Goal: Information Seeking & Learning: Learn about a topic

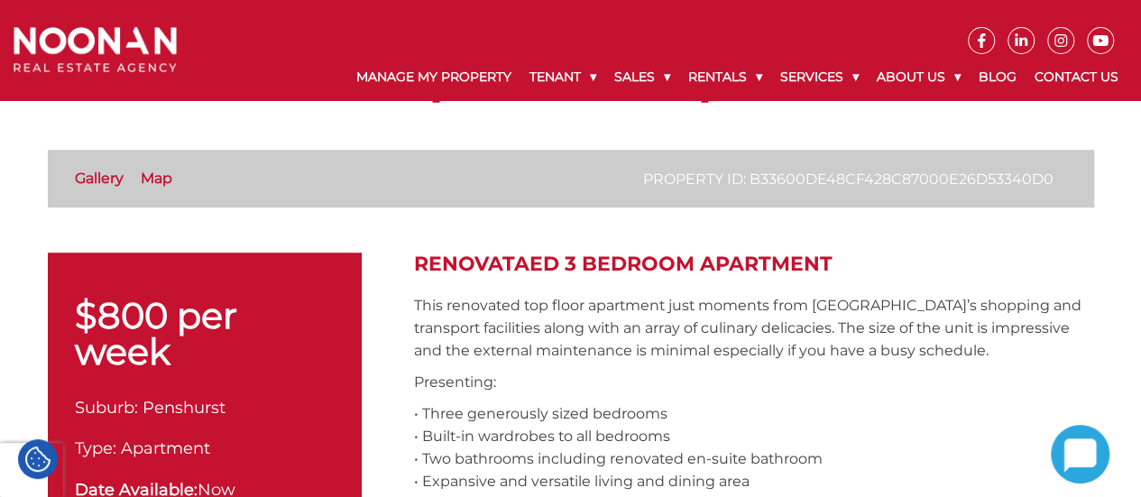
scroll to position [361, 0]
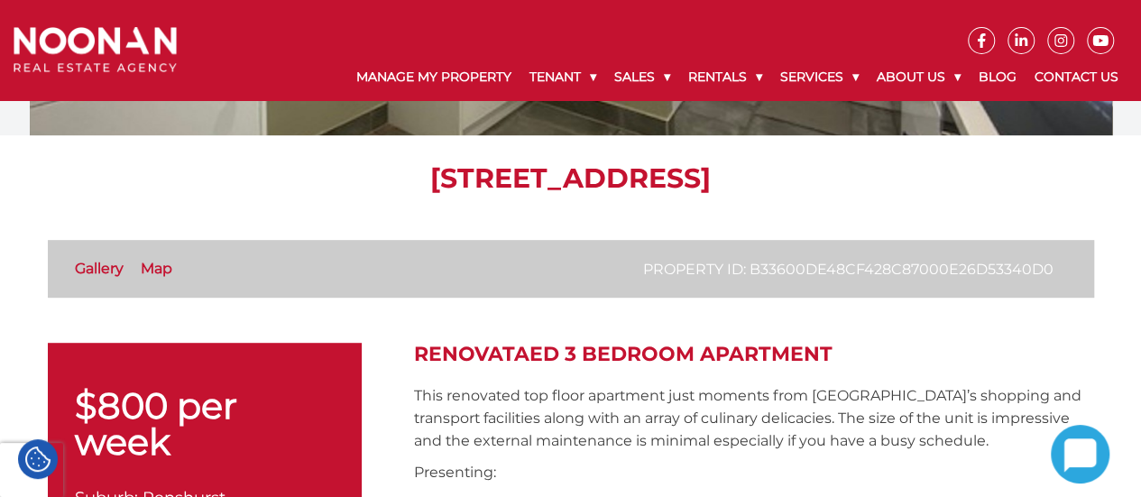
click at [82, 270] on link "Gallery" at bounding box center [99, 268] width 49 height 17
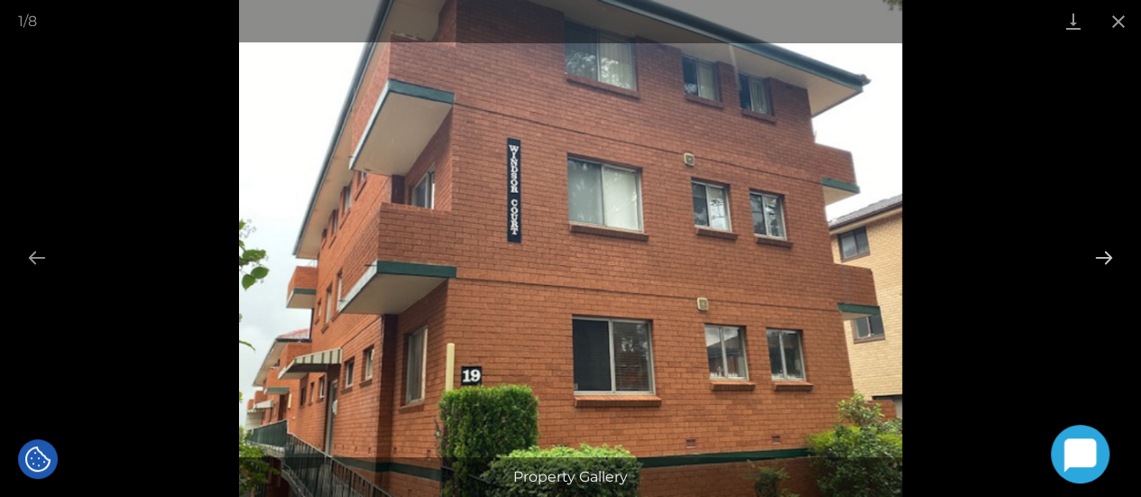
click at [1104, 253] on button "Next slide" at bounding box center [1104, 257] width 38 height 35
click at [1104, 261] on button "Next slide" at bounding box center [1104, 257] width 38 height 35
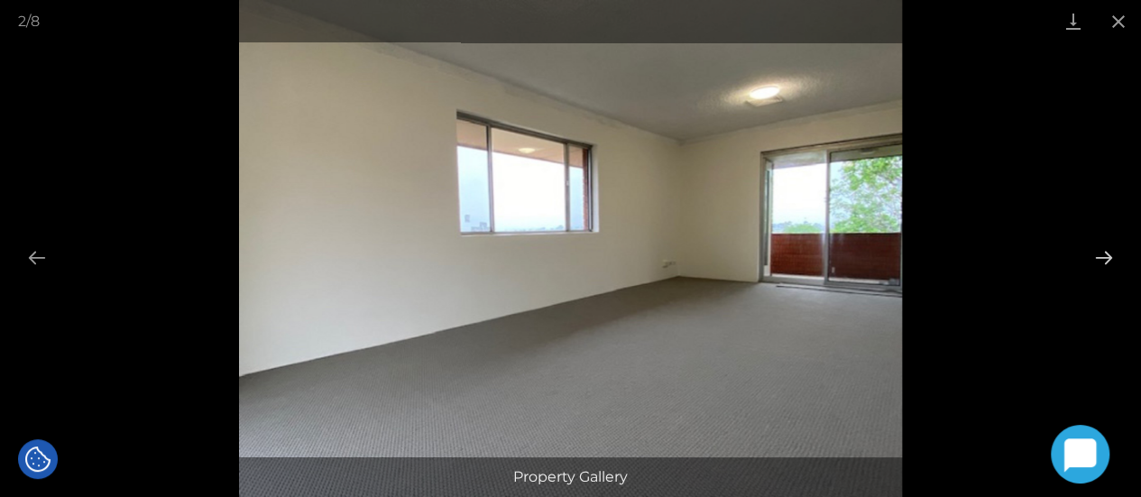
click at [1104, 261] on button "Next slide" at bounding box center [1104, 257] width 38 height 35
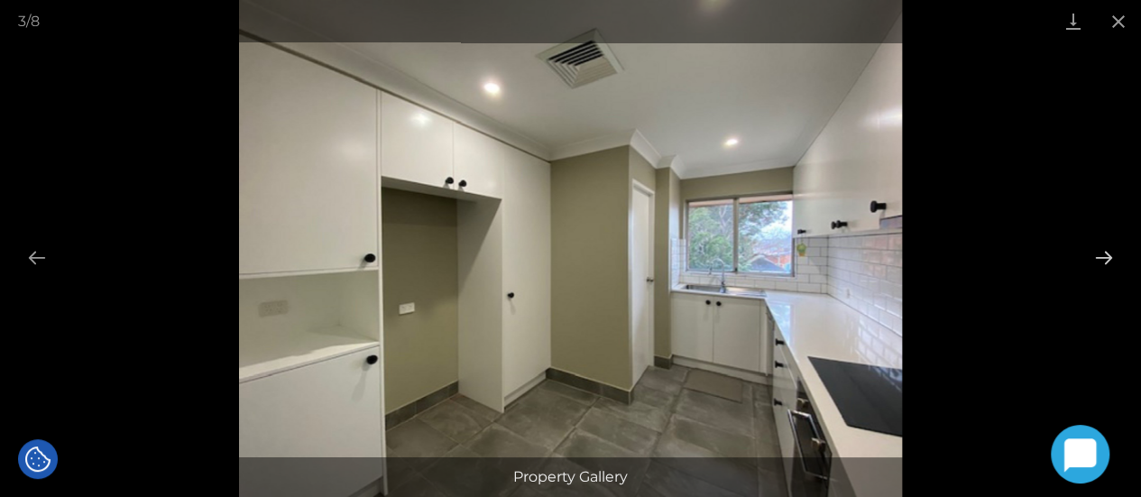
click at [1104, 261] on button "Next slide" at bounding box center [1104, 257] width 38 height 35
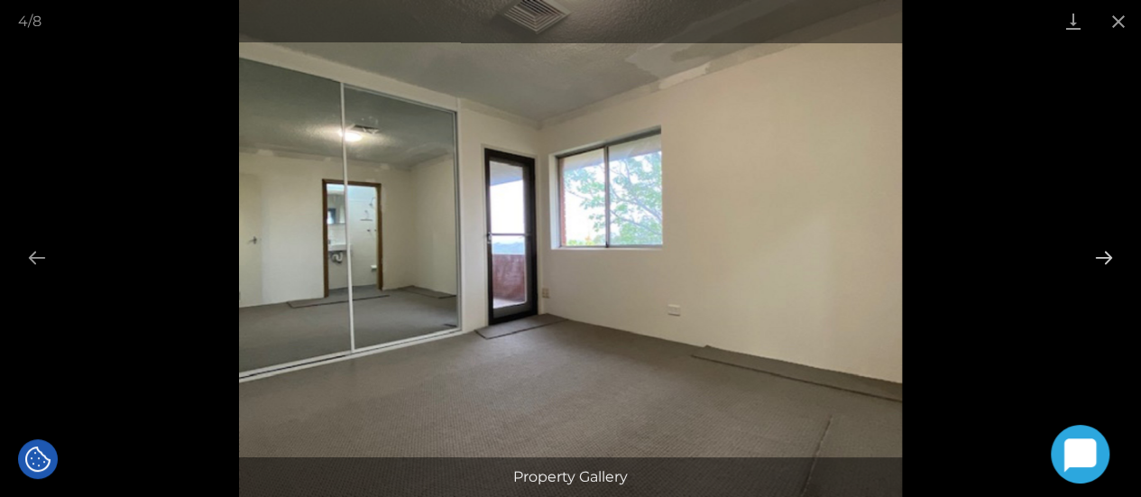
click at [1104, 261] on button "Next slide" at bounding box center [1104, 257] width 38 height 35
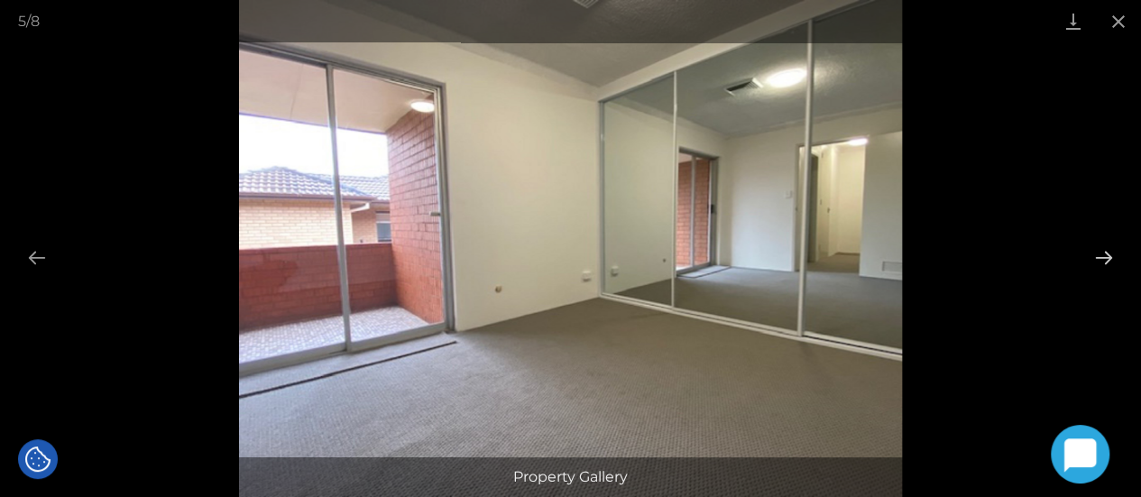
click at [1104, 261] on button "Next slide" at bounding box center [1104, 257] width 38 height 35
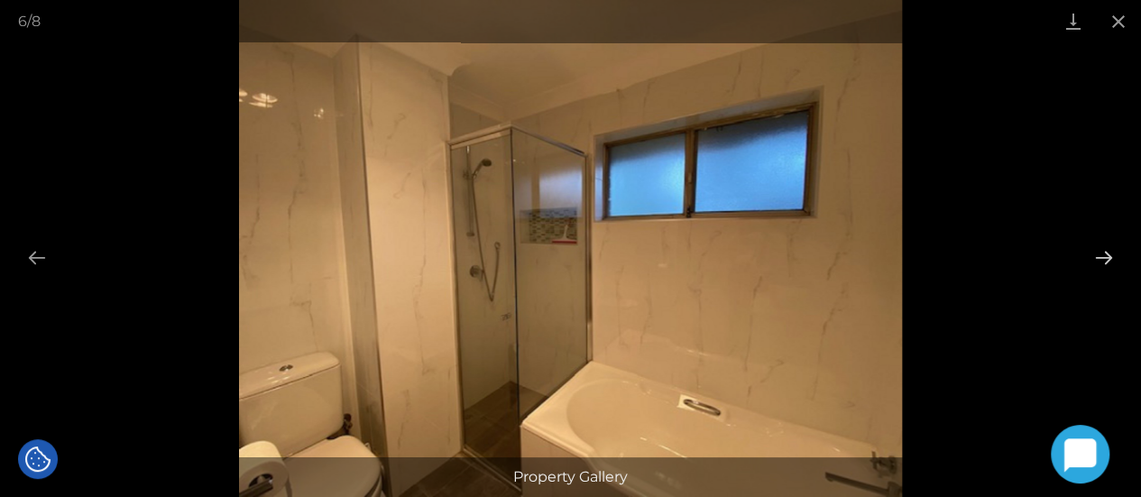
click at [1100, 262] on button "Next slide" at bounding box center [1104, 257] width 38 height 35
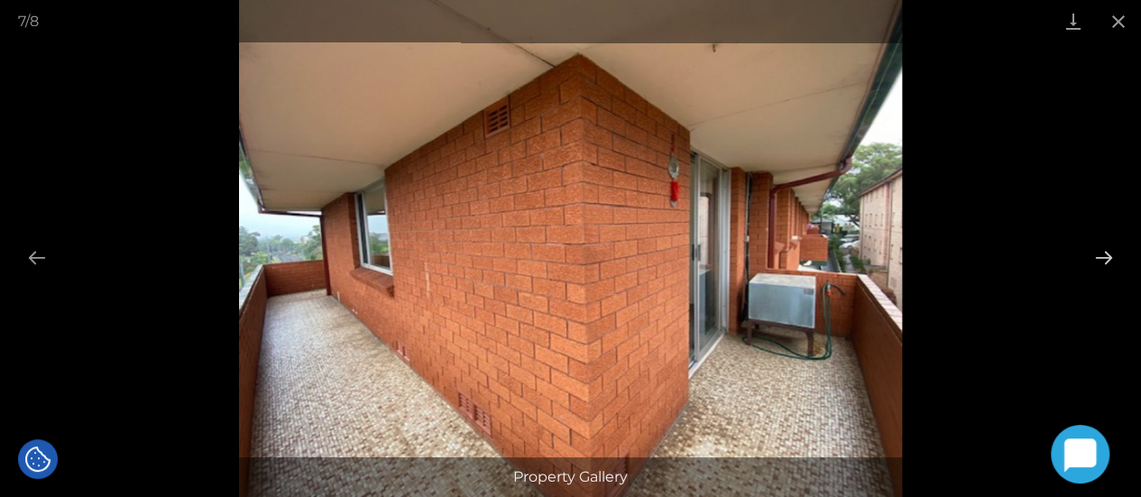
click at [1100, 263] on button "Next slide" at bounding box center [1104, 257] width 38 height 35
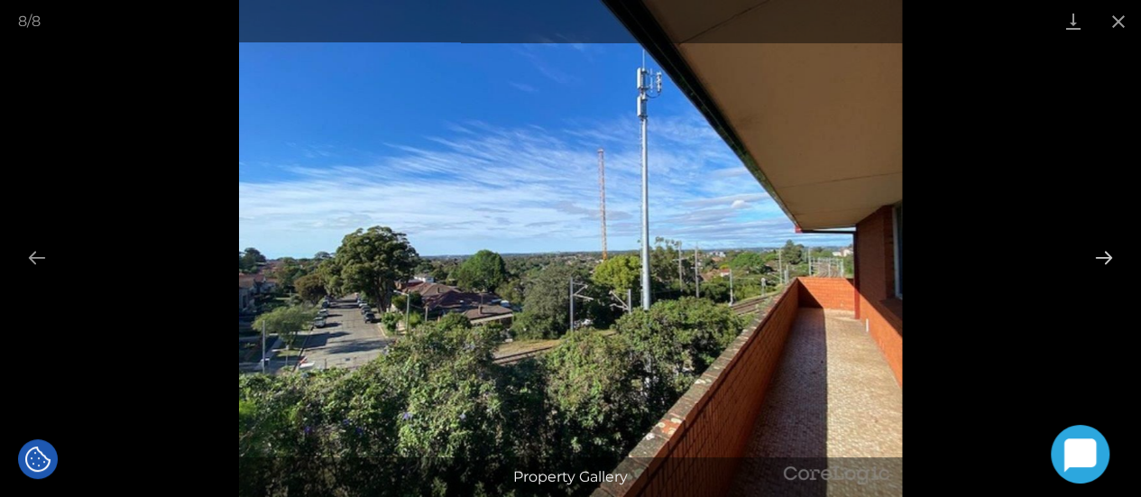
click at [1097, 266] on button "Next slide" at bounding box center [1104, 257] width 38 height 35
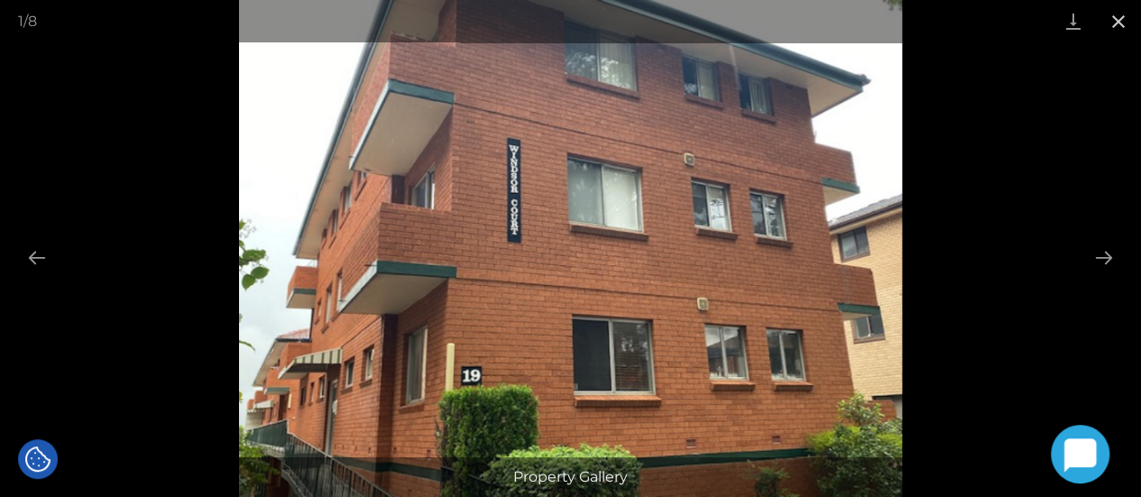
click at [1124, 23] on button "Close gallery" at bounding box center [1118, 21] width 45 height 42
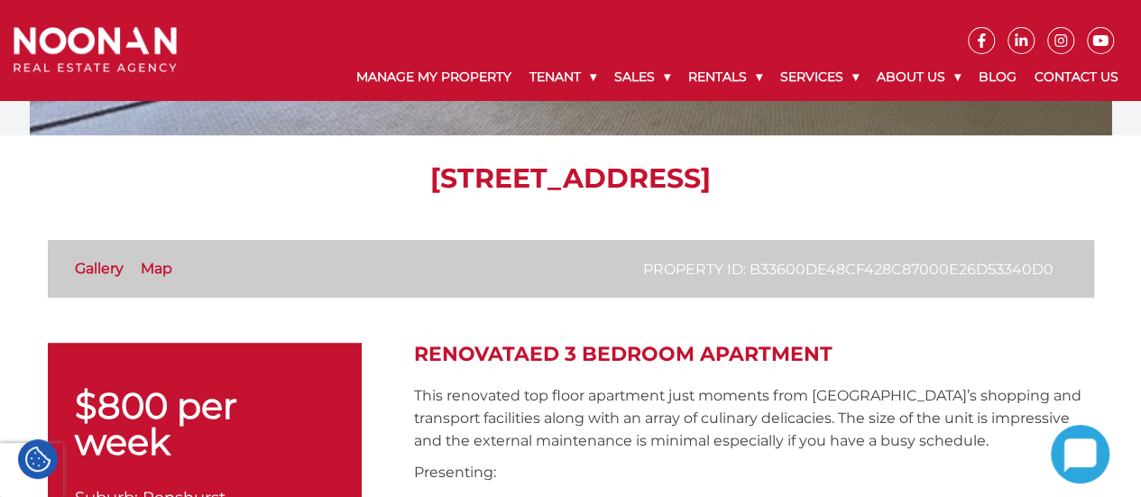
click at [161, 267] on link "Map" at bounding box center [157, 268] width 32 height 17
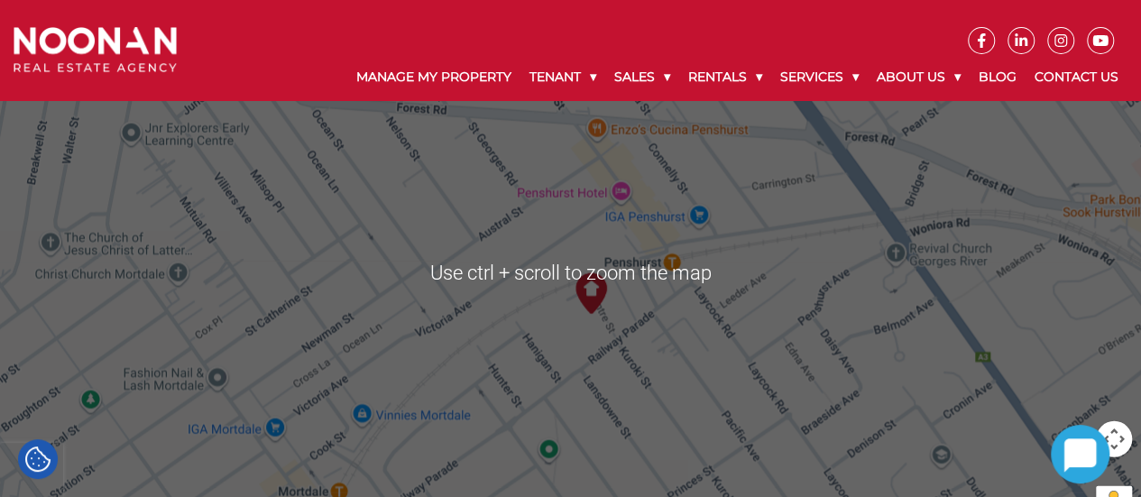
scroll to position [2163, 0]
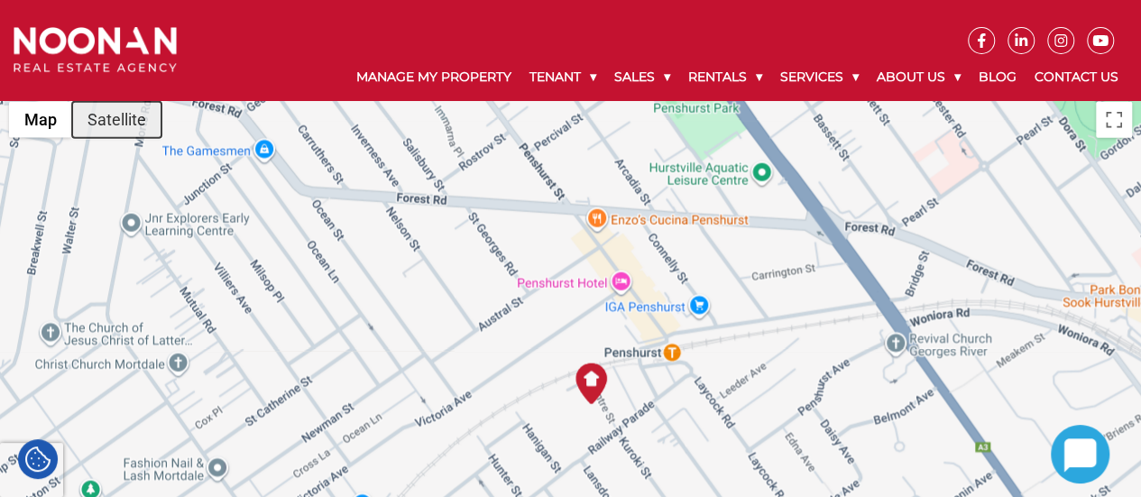
click at [132, 120] on button "Satellite" at bounding box center [116, 120] width 89 height 36
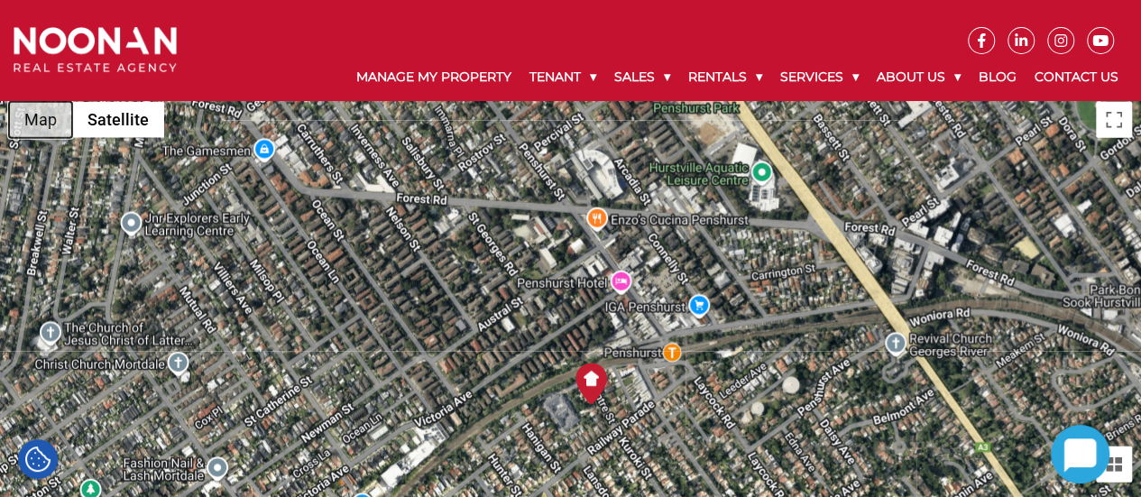
click at [47, 120] on button "Map" at bounding box center [40, 120] width 63 height 36
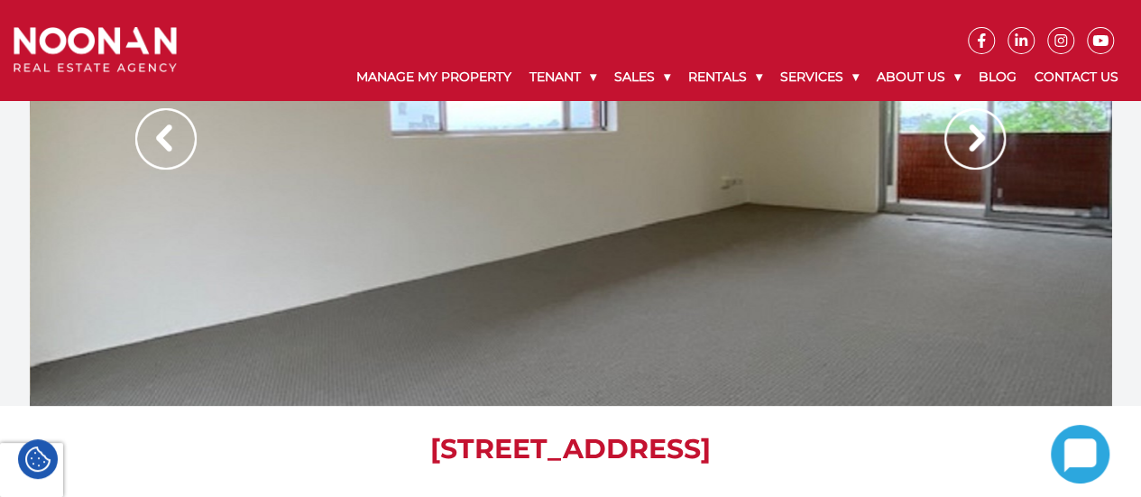
scroll to position [0, 0]
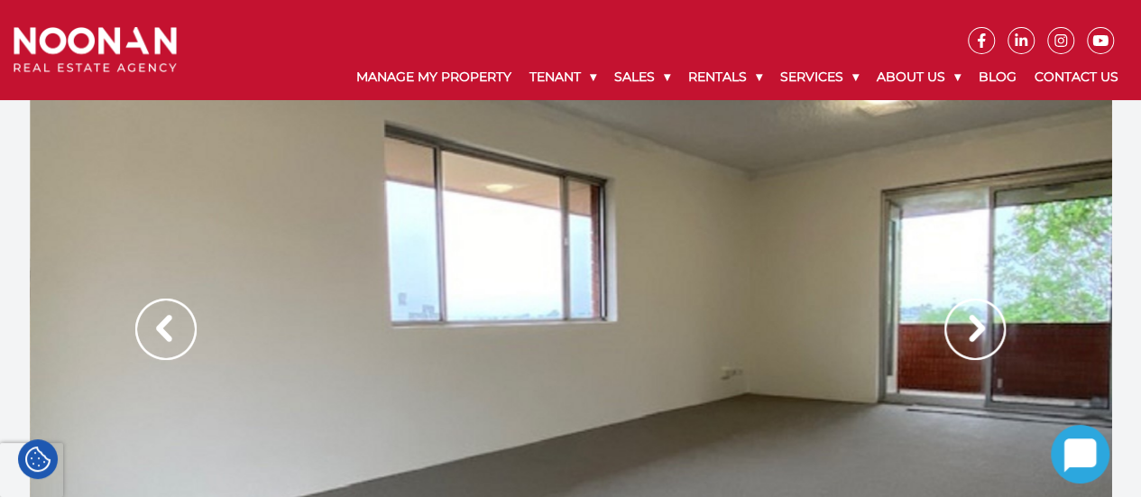
click at [970, 331] on img at bounding box center [974, 328] width 61 height 61
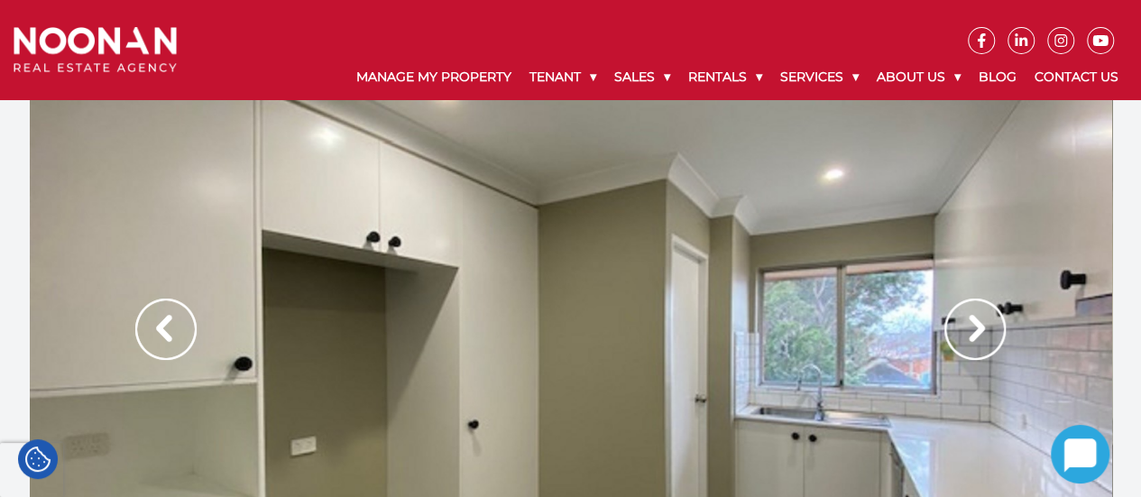
scroll to position [90, 0]
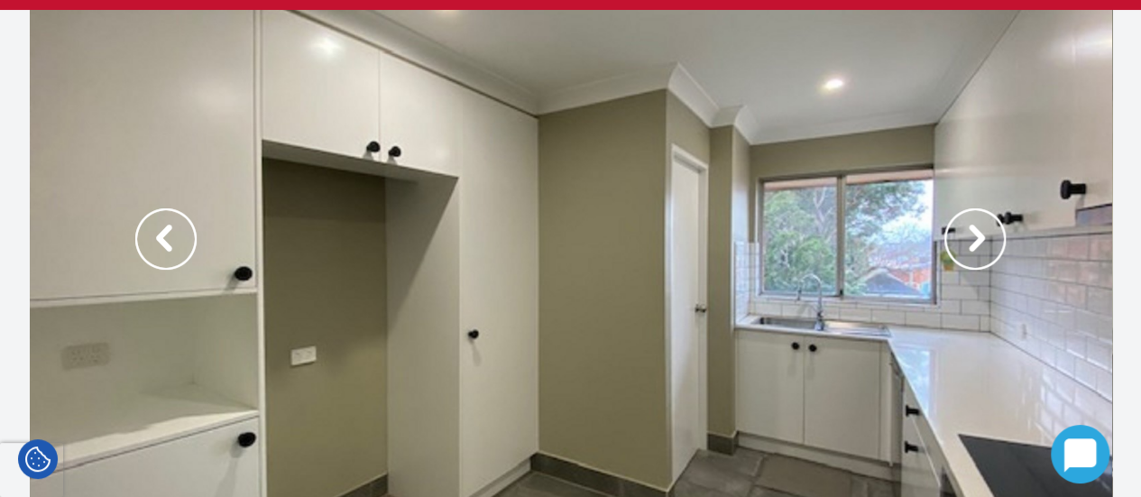
click at [970, 255] on img at bounding box center [974, 238] width 61 height 61
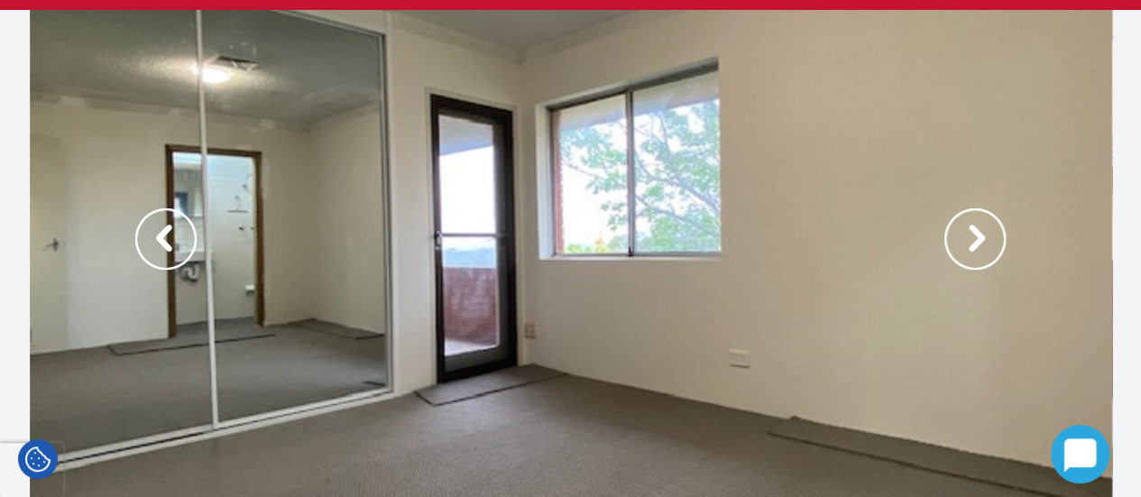
click at [970, 255] on img at bounding box center [974, 238] width 61 height 61
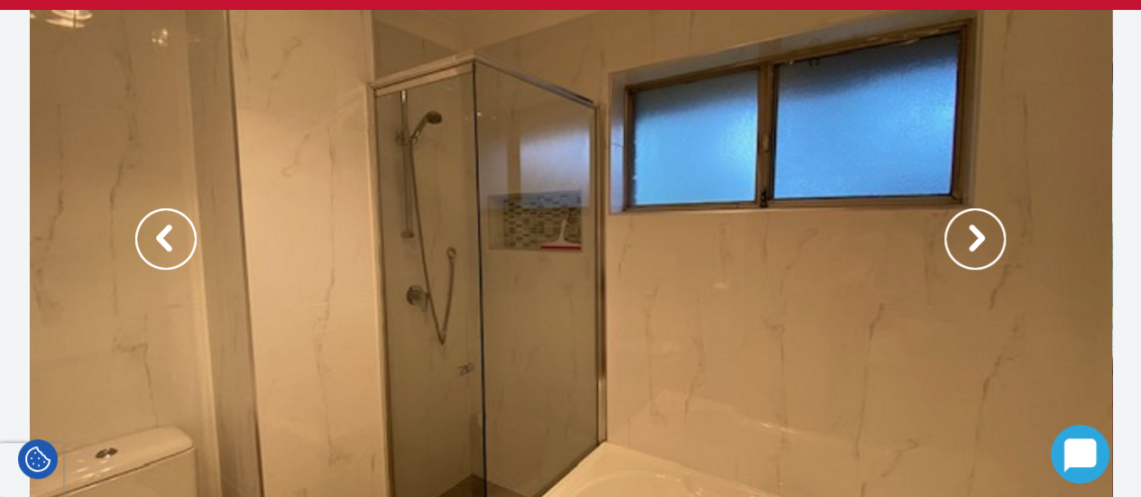
click at [969, 255] on img at bounding box center [974, 238] width 61 height 61
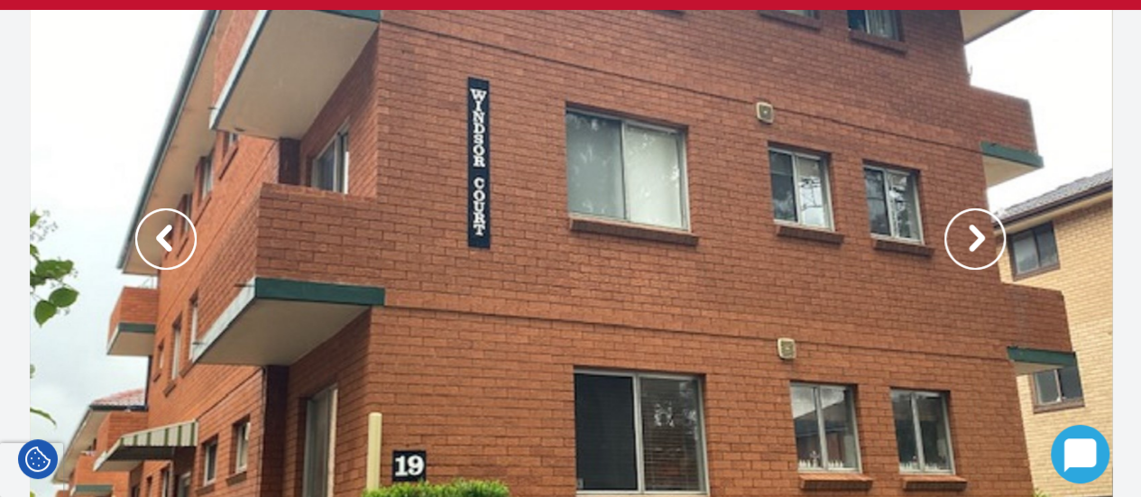
click at [969, 255] on img at bounding box center [974, 238] width 61 height 61
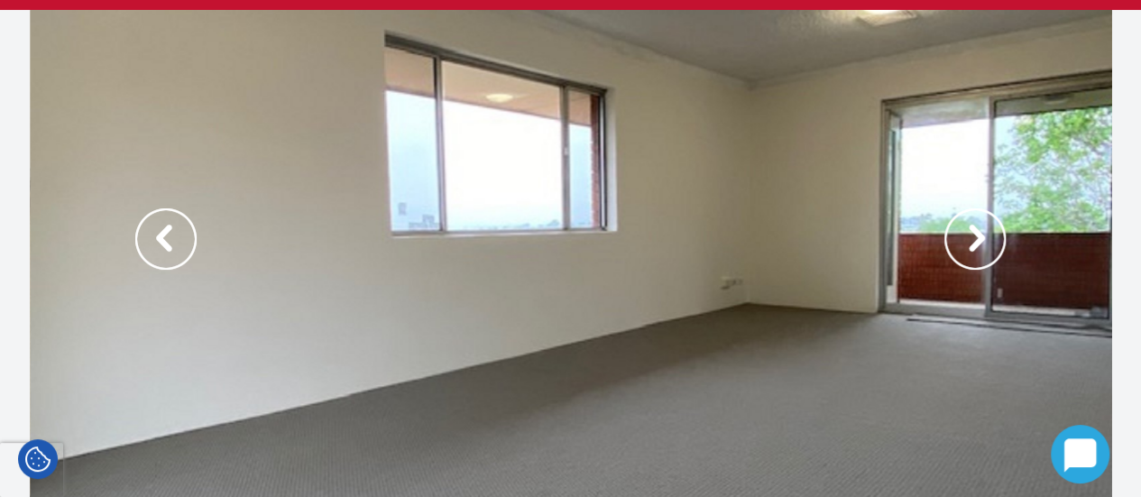
click at [969, 255] on img at bounding box center [974, 238] width 61 height 61
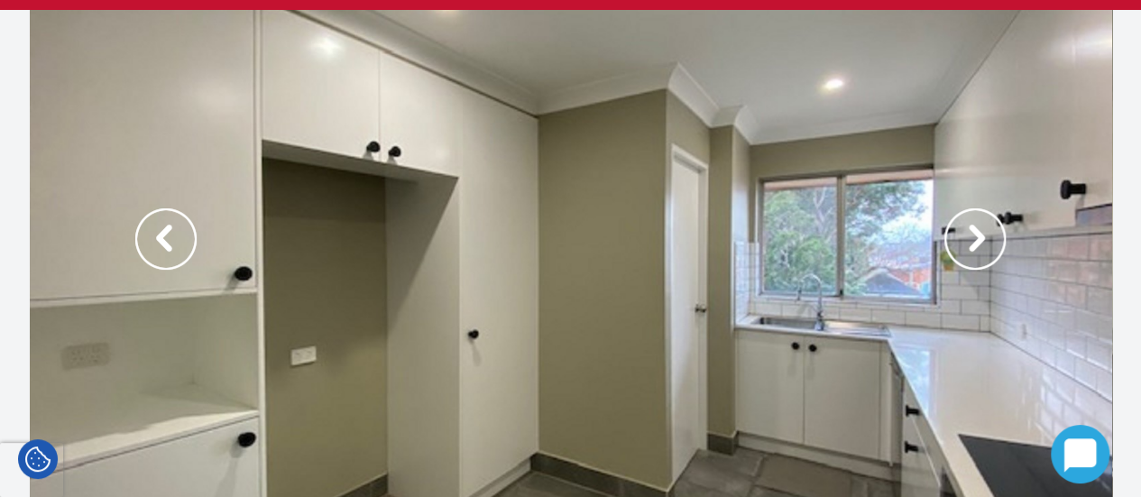
click at [968, 255] on img at bounding box center [974, 238] width 61 height 61
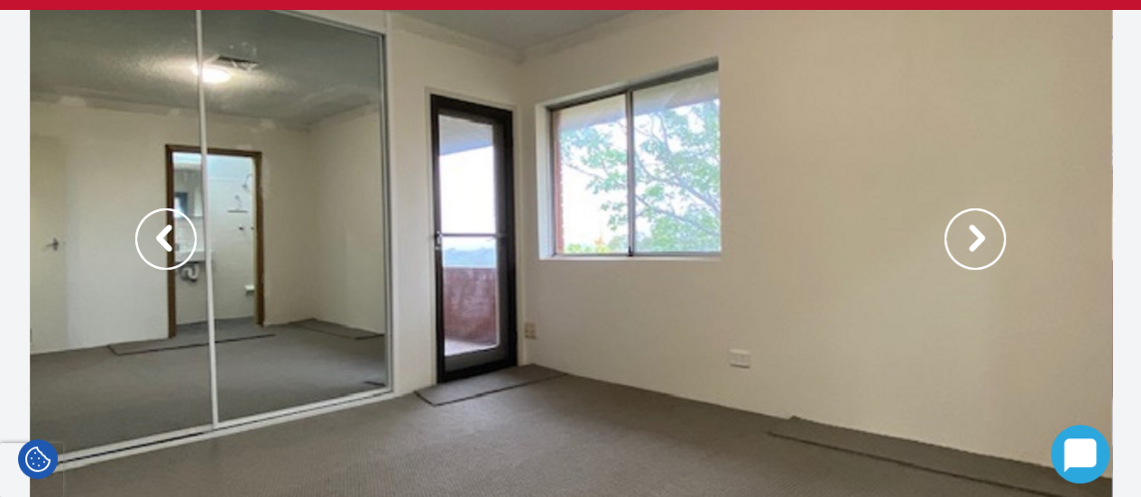
click at [967, 256] on img at bounding box center [974, 238] width 61 height 61
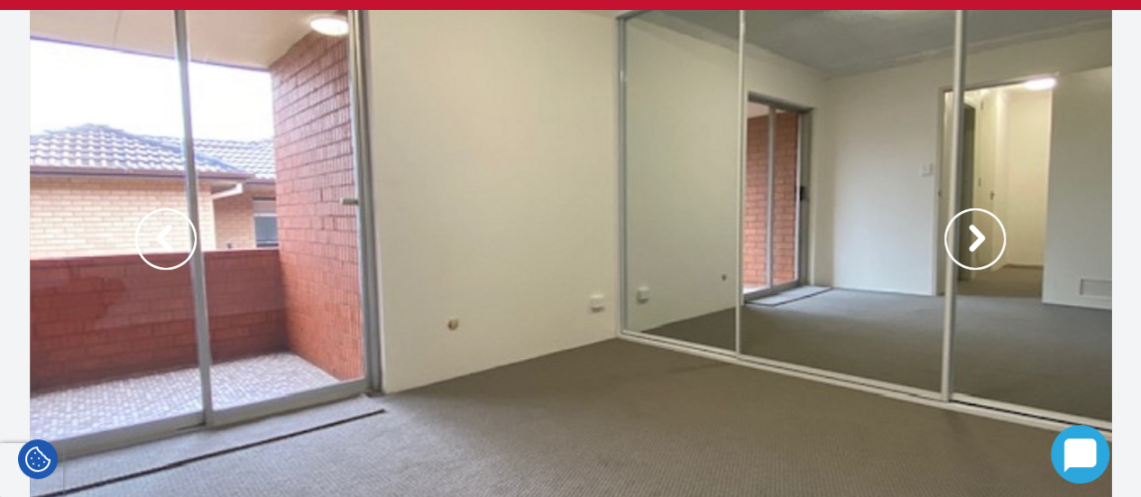
click at [969, 232] on img at bounding box center [974, 238] width 61 height 61
